Goal: Task Accomplishment & Management: Complete application form

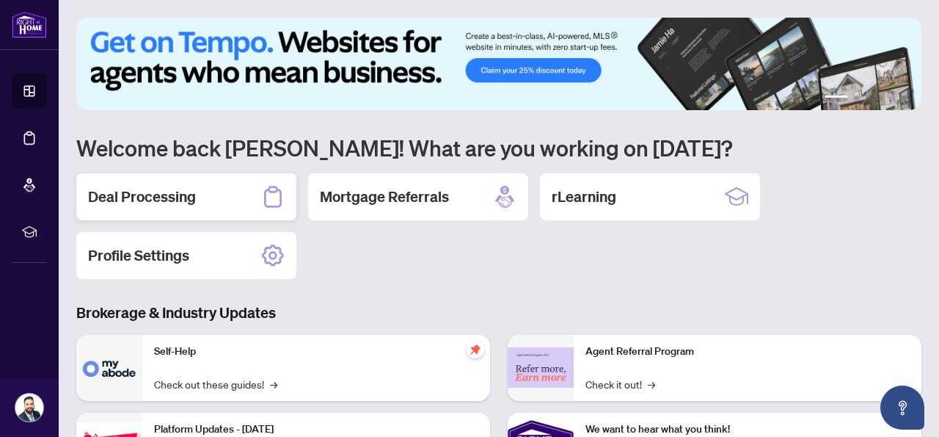
click at [206, 201] on div "Deal Processing" at bounding box center [186, 196] width 220 height 47
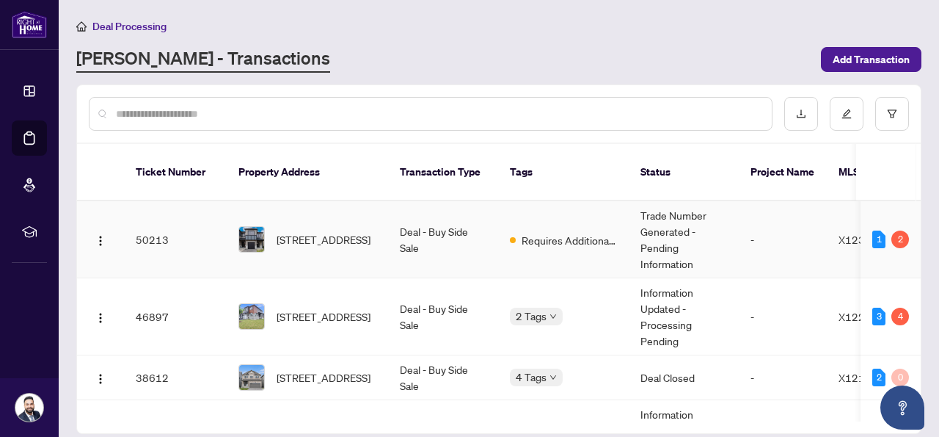
click at [208, 227] on td "50213" at bounding box center [175, 239] width 103 height 77
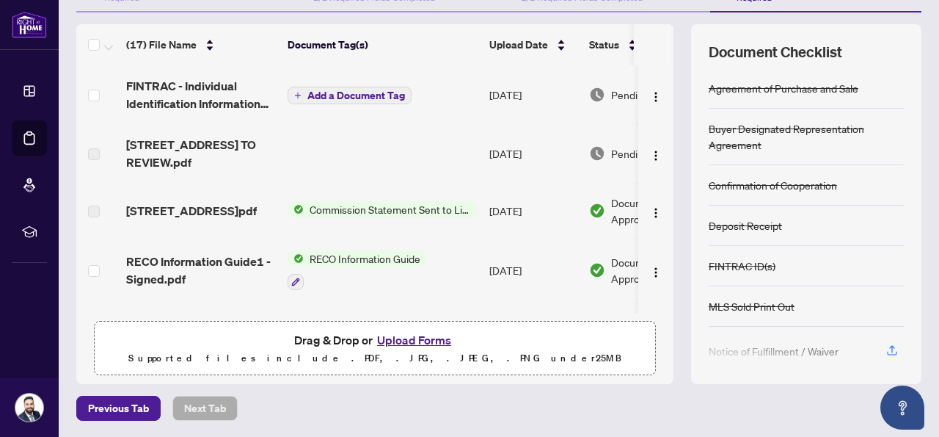
click at [370, 96] on span "Add a Document Tag" at bounding box center [357, 95] width 98 height 10
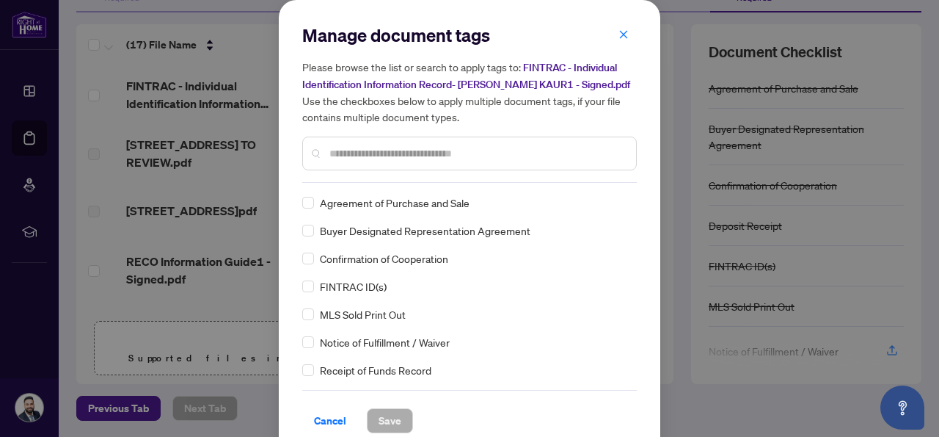
click at [357, 154] on input "text" at bounding box center [477, 153] width 295 height 16
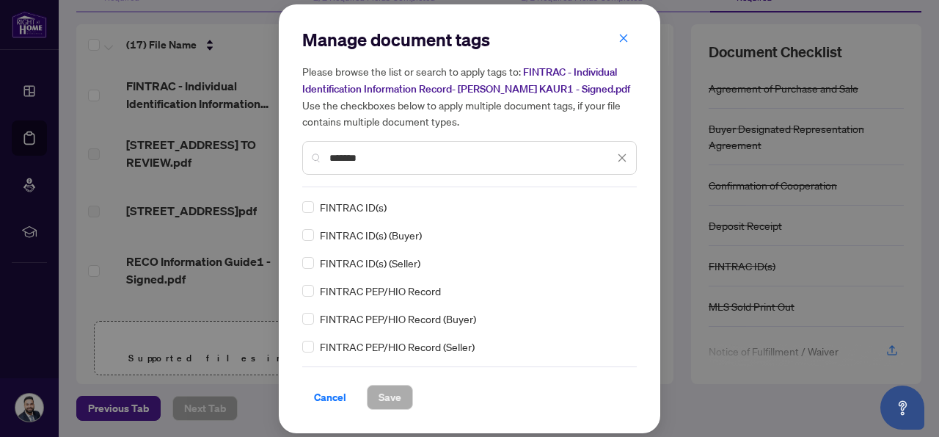
type input "*******"
click at [391, 390] on span "Save" at bounding box center [390, 396] width 23 height 23
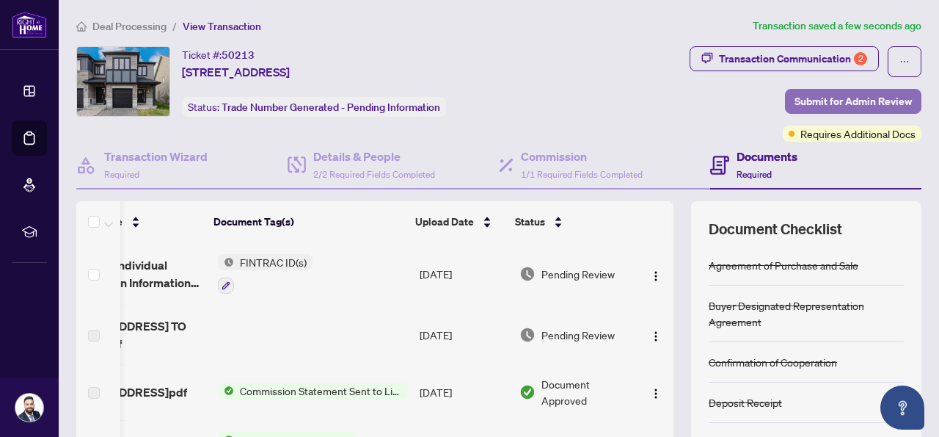
click at [871, 103] on span "Submit for Admin Review" at bounding box center [853, 101] width 117 height 23
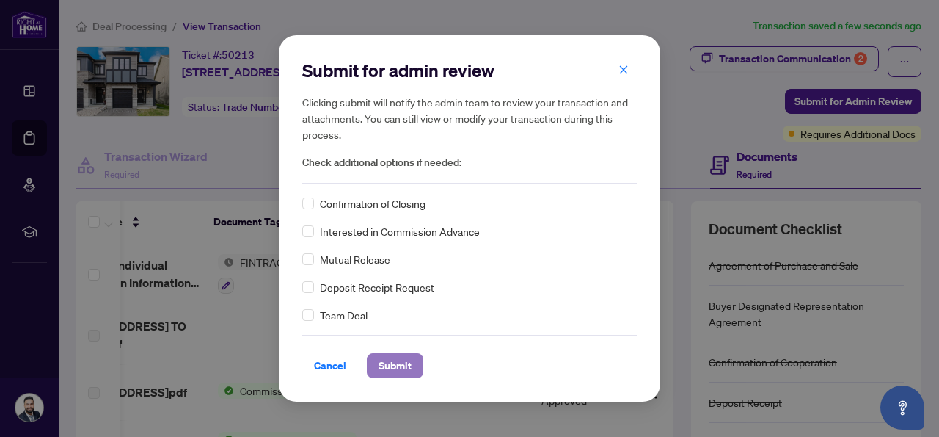
click at [413, 375] on button "Submit" at bounding box center [395, 365] width 57 height 25
